Goal: Obtain resource: Obtain resource

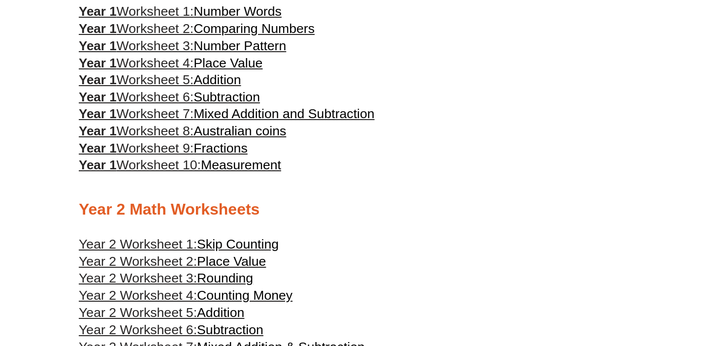
scroll to position [570, 0]
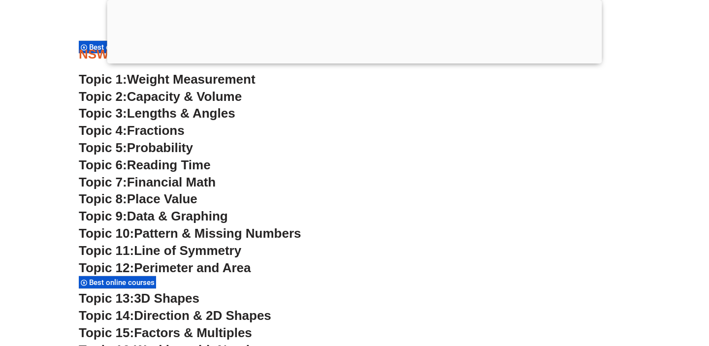
scroll to position [2516, 0]
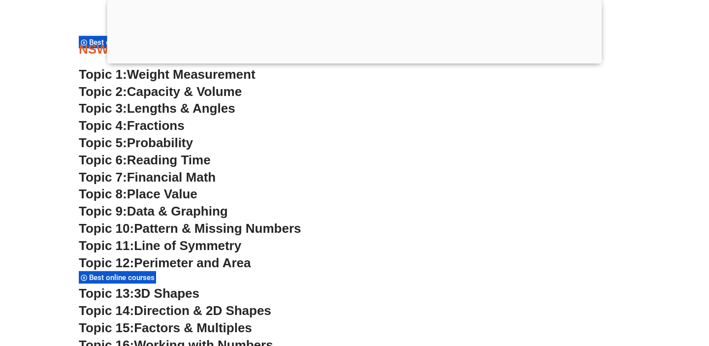
click at [352, 61] on div at bounding box center [354, 61] width 495 height 0
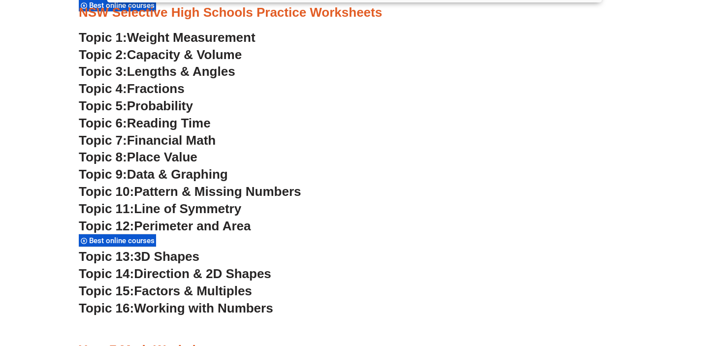
scroll to position [2570, 0]
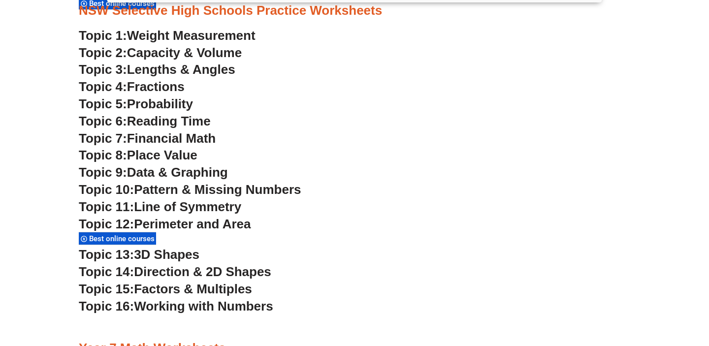
click at [431, 146] on h3 "Topic 7: Financial Math" at bounding box center [355, 139] width 552 height 17
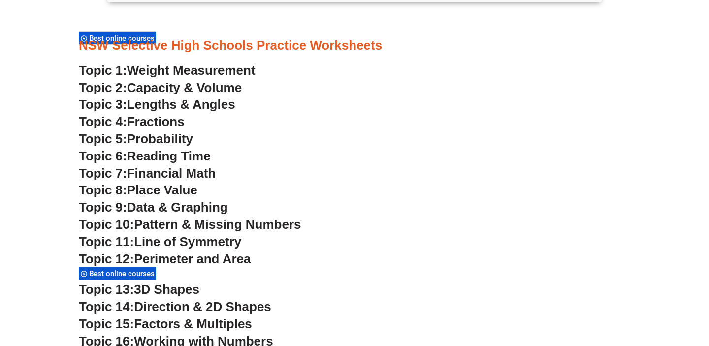
scroll to position [2570, 0]
